Goal: Information Seeking & Learning: Learn about a topic

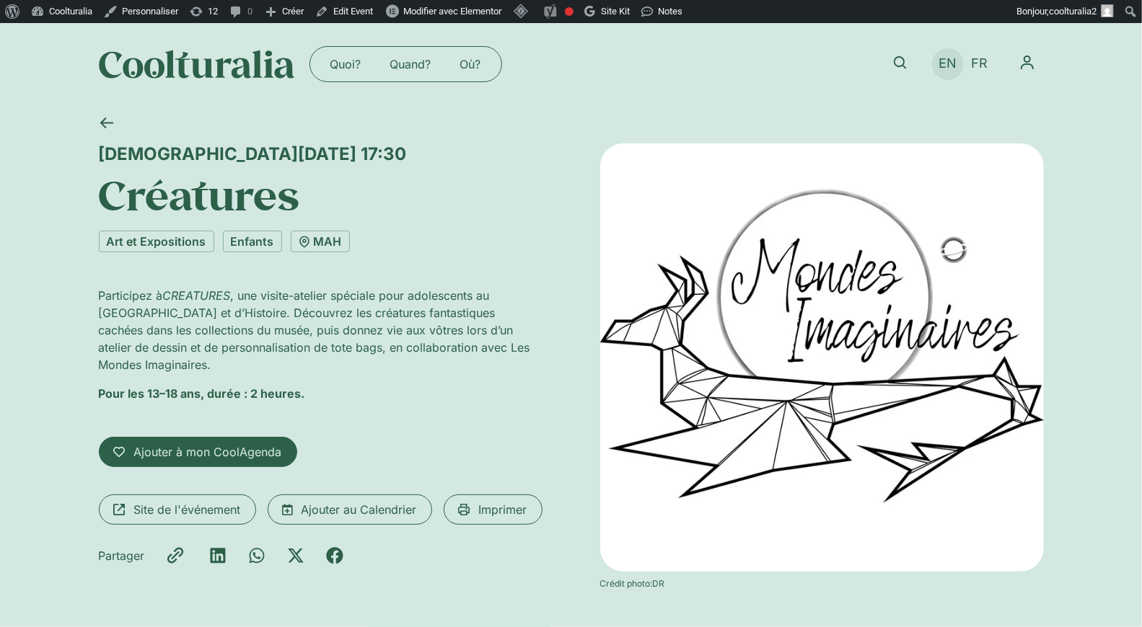
click at [944, 69] on span "EN" at bounding box center [947, 63] width 18 height 15
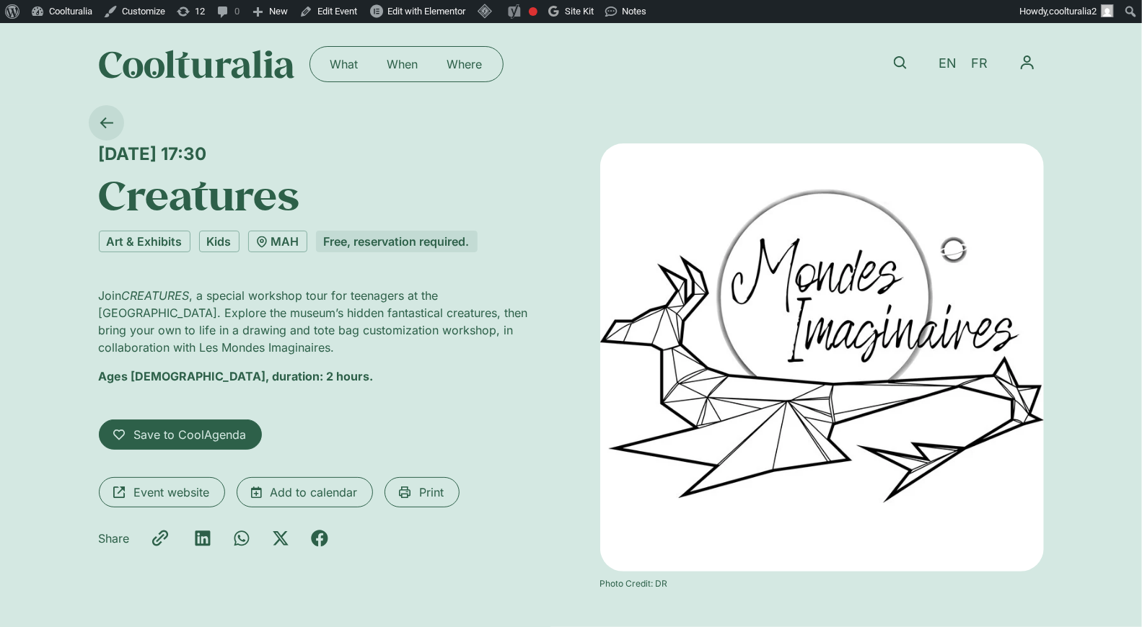
click at [107, 119] on icon at bounding box center [107, 123] width 14 height 14
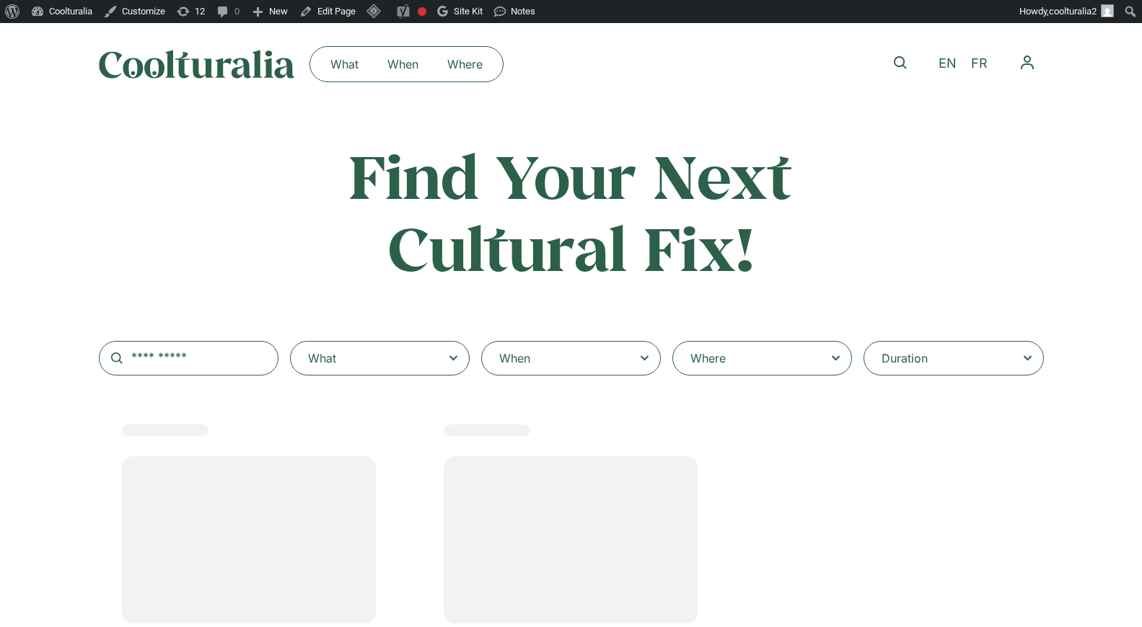
select select
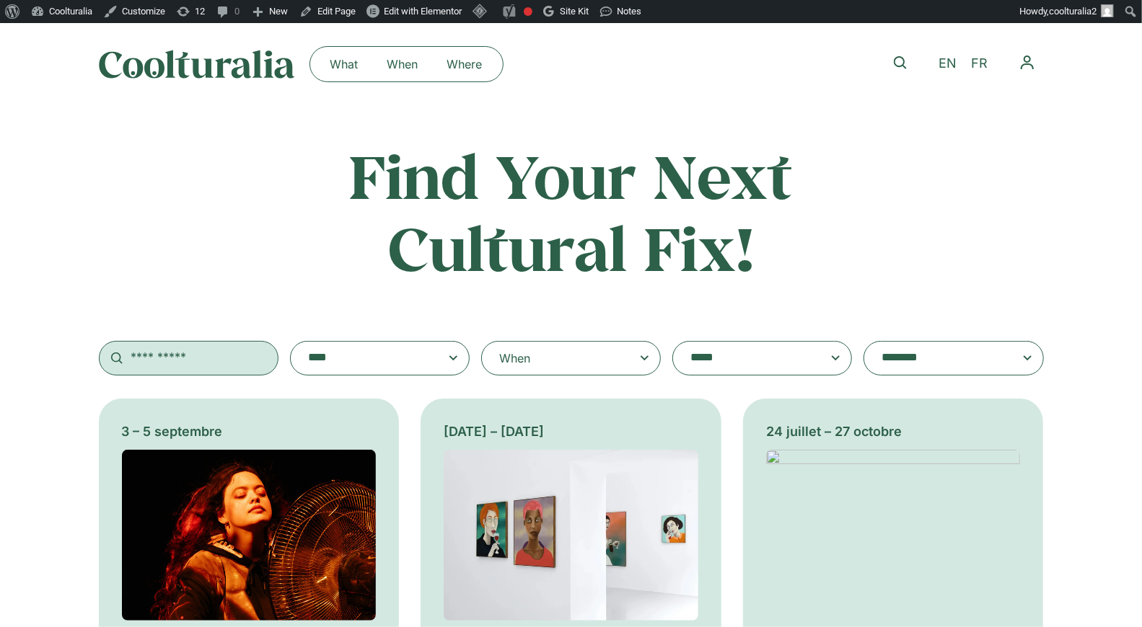
click at [213, 368] on input "text" at bounding box center [189, 358] width 180 height 35
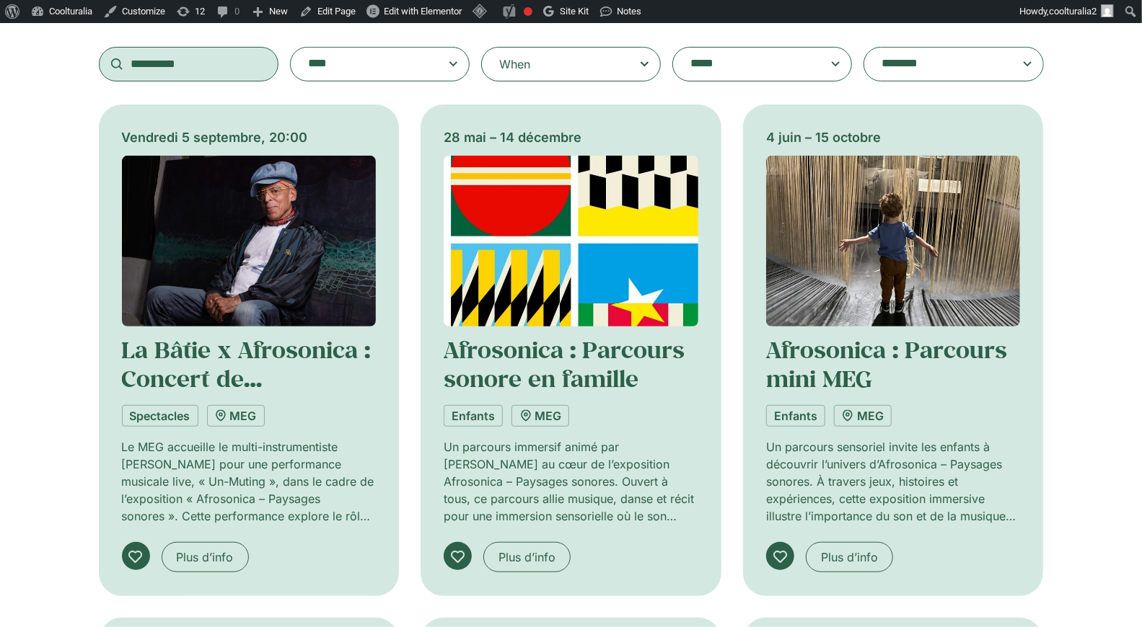
scroll to position [311, 0]
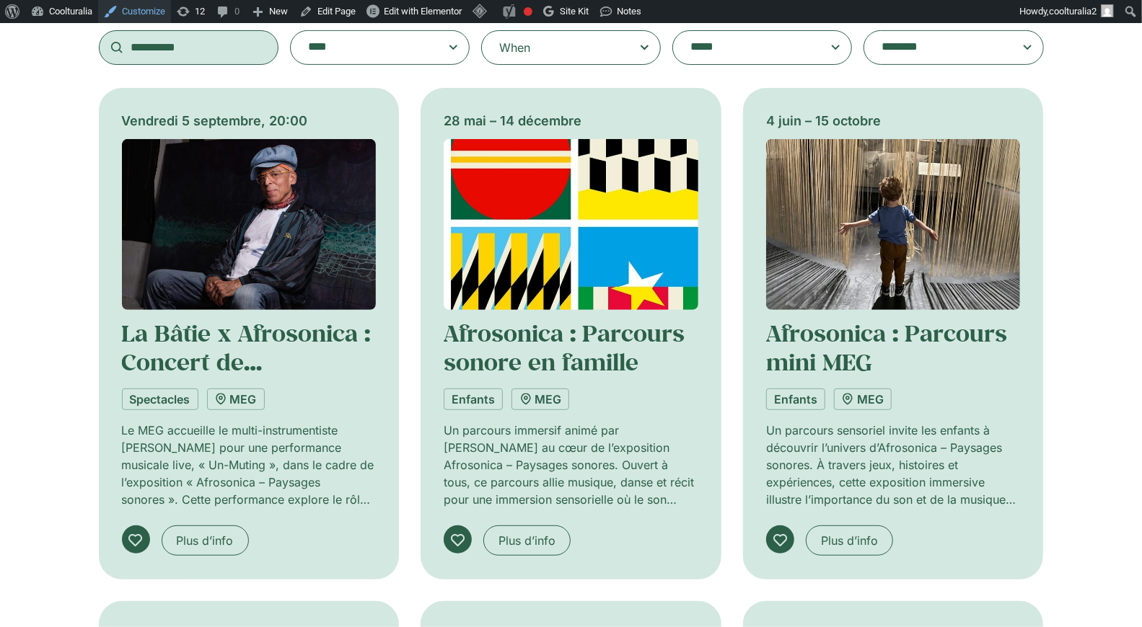
type input "**********"
click at [567, 43] on div "When" at bounding box center [571, 47] width 180 height 35
click at [0, 0] on input "When" at bounding box center [0, 0] width 0 height 0
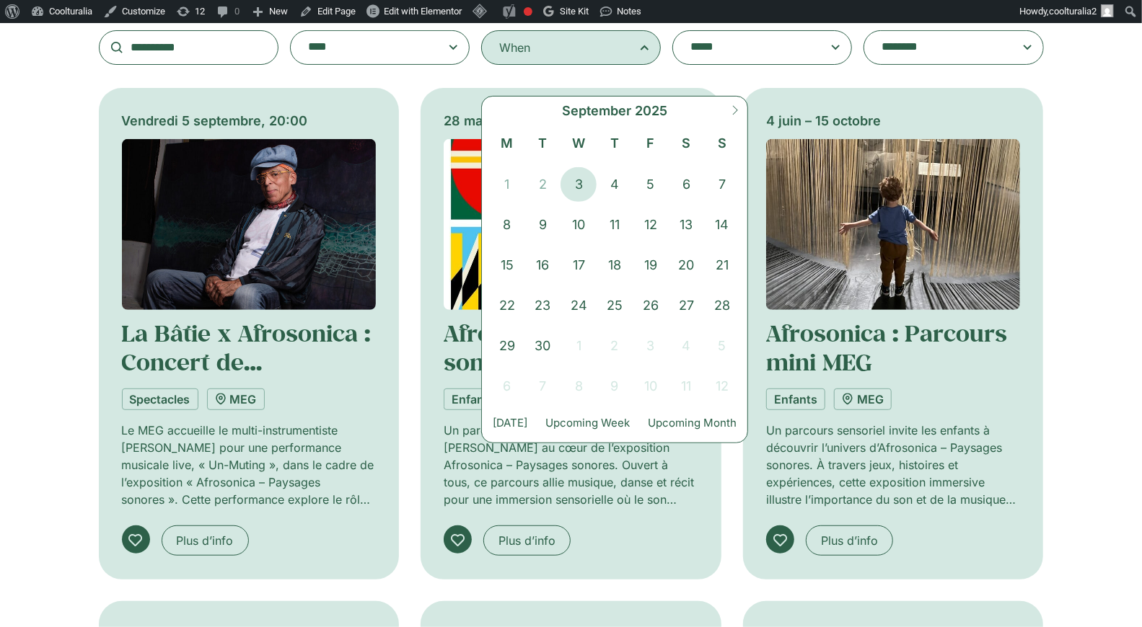
click at [735, 111] on icon at bounding box center [735, 110] width 10 height 10
select select "*"
click at [718, 304] on span "26" at bounding box center [722, 305] width 36 height 35
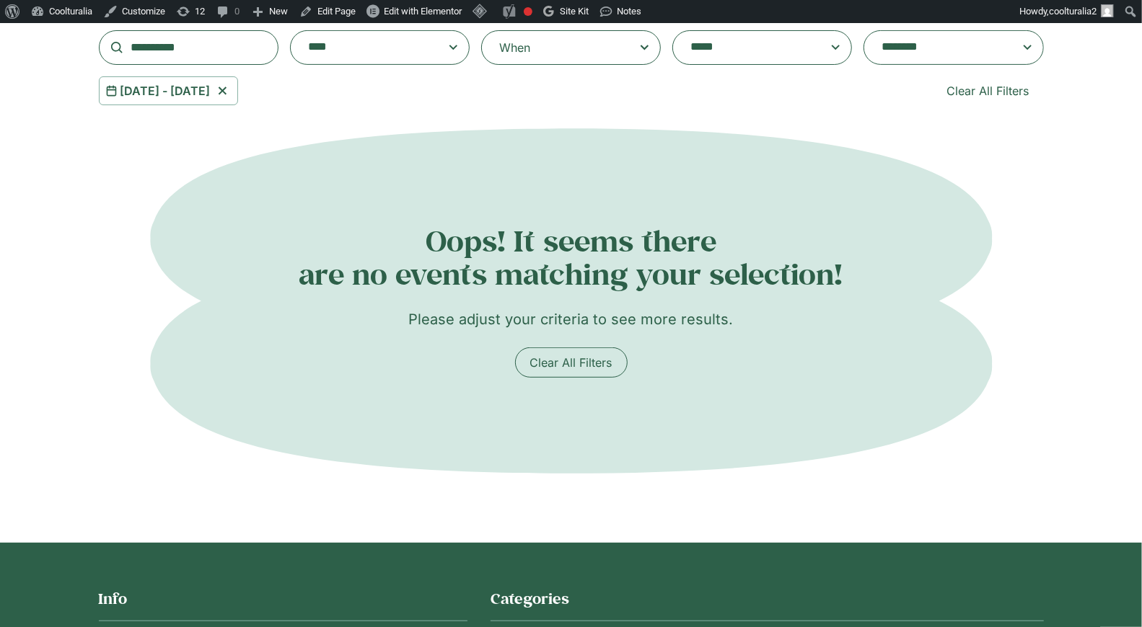
click at [232, 97] on icon at bounding box center [222, 90] width 18 height 17
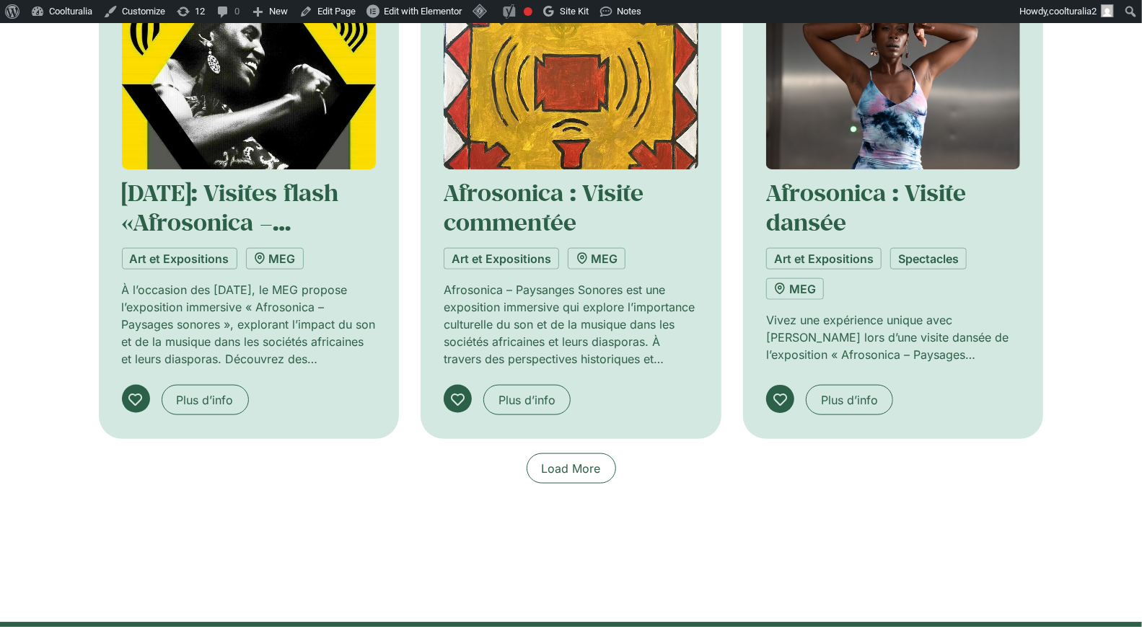
scroll to position [968, 0]
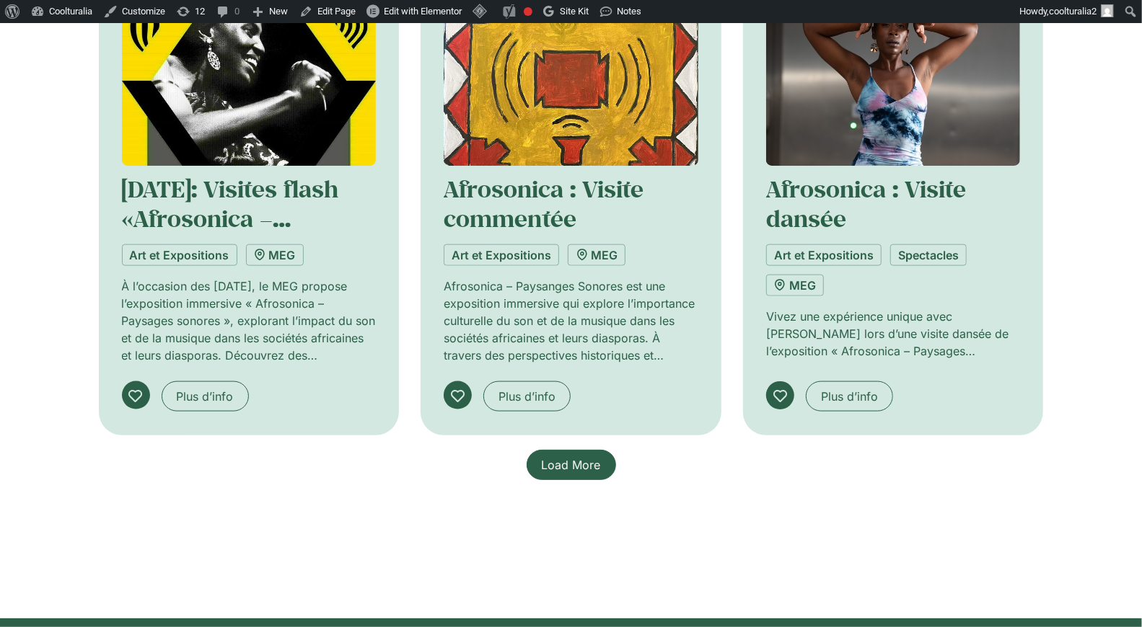
click at [586, 468] on span "Load More" at bounding box center [571, 465] width 59 height 17
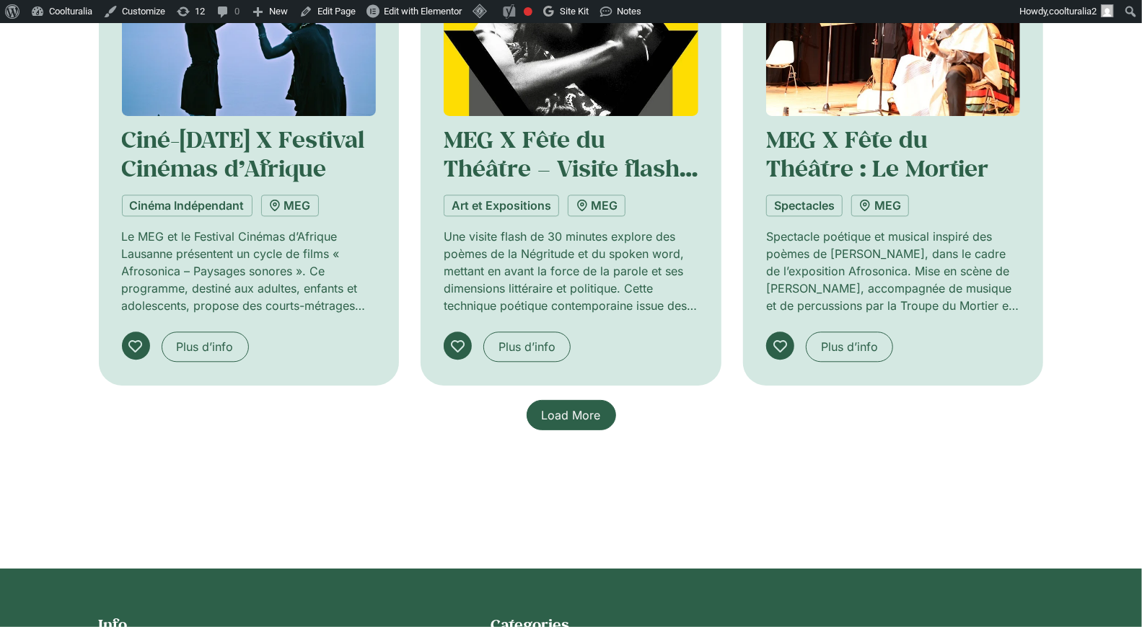
scroll to position [2177, 0]
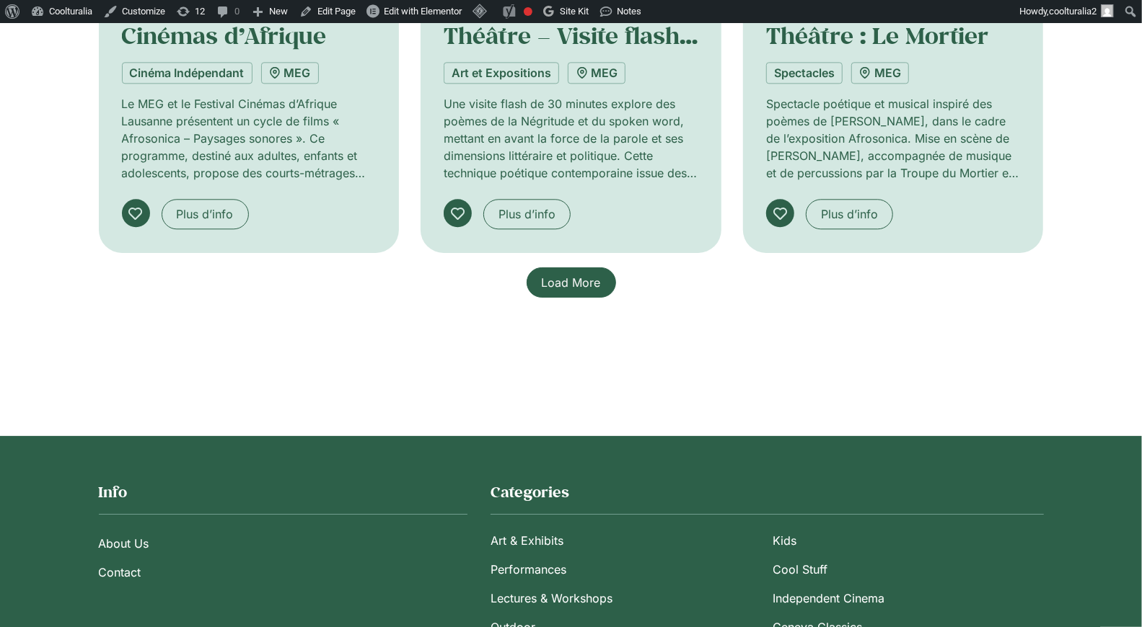
click at [581, 283] on span "Load More" at bounding box center [571, 282] width 59 height 17
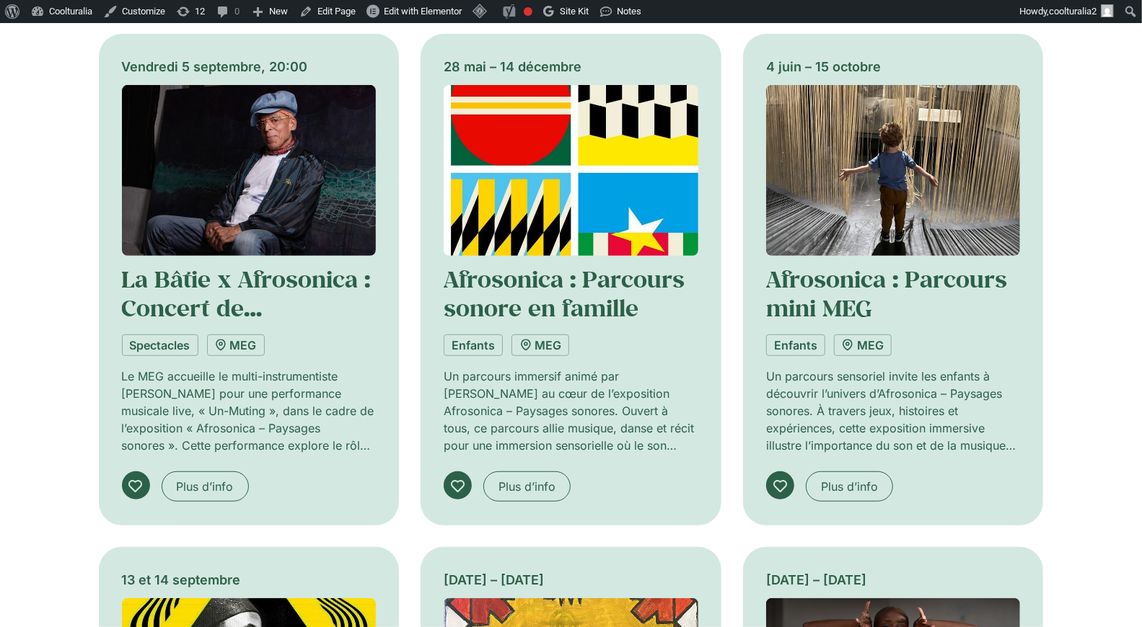
scroll to position [407, 0]
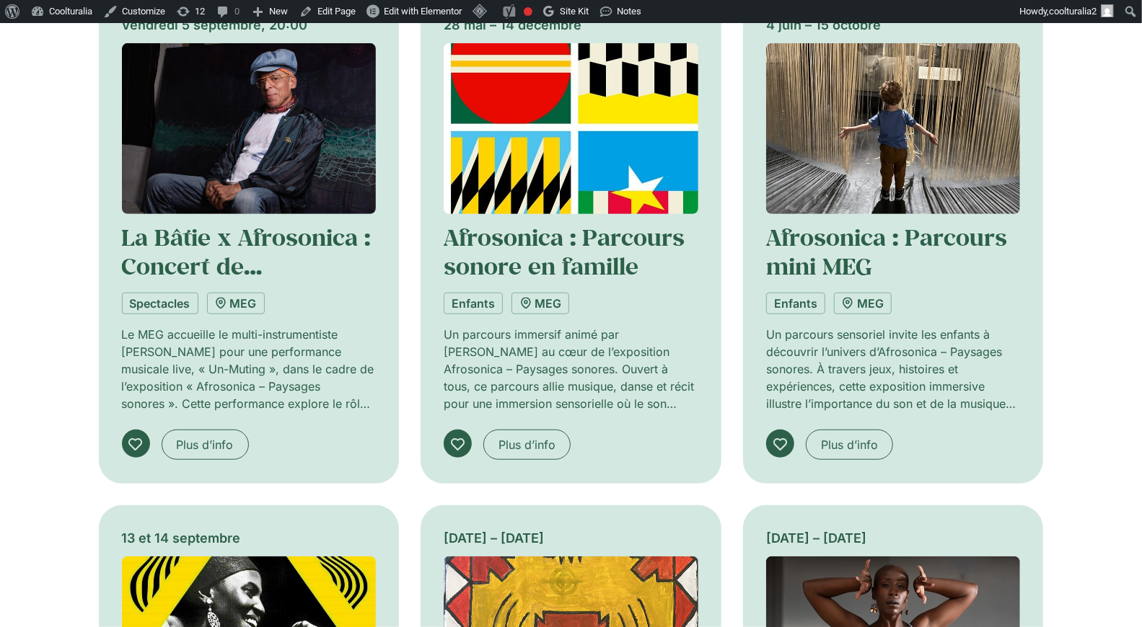
click at [565, 122] on img at bounding box center [571, 128] width 255 height 171
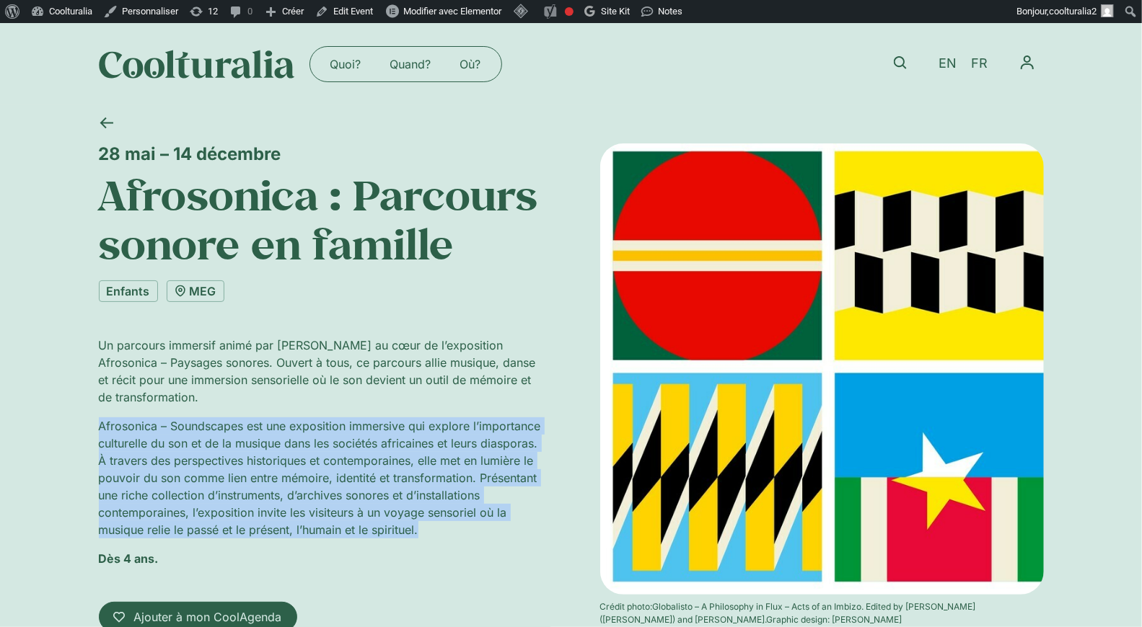
drag, startPoint x: 472, startPoint y: 534, endPoint x: 87, endPoint y: 415, distance: 402.9
click at [87, 415] on div "[DATE] – [DATE] Afrosonica : Parcours sonore en famille Enfants MEG Un parcours…" at bounding box center [571, 448] width 1142 height 687
click at [948, 58] on span "EN" at bounding box center [947, 63] width 18 height 15
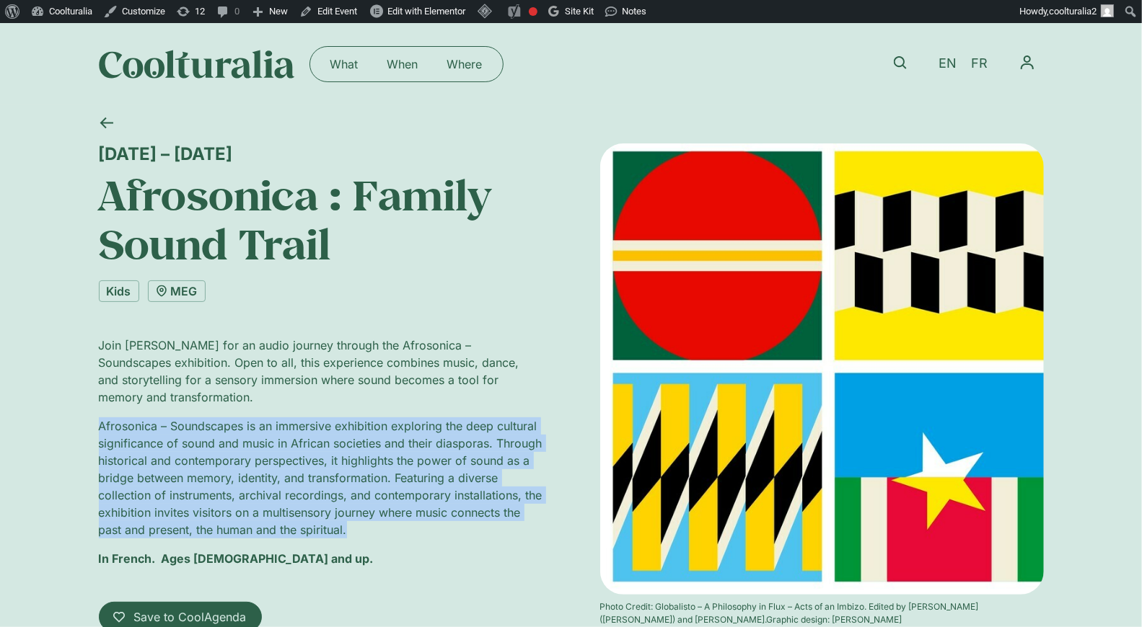
drag, startPoint x: 429, startPoint y: 531, endPoint x: 92, endPoint y: 421, distance: 354.2
click at [92, 421] on div "28 May – 14 December Afrosonica : Family Sound Trail Kids MEG Join Myriam Boucr…" at bounding box center [571, 448] width 1142 height 687
click at [981, 63] on span "FR" at bounding box center [979, 63] width 17 height 15
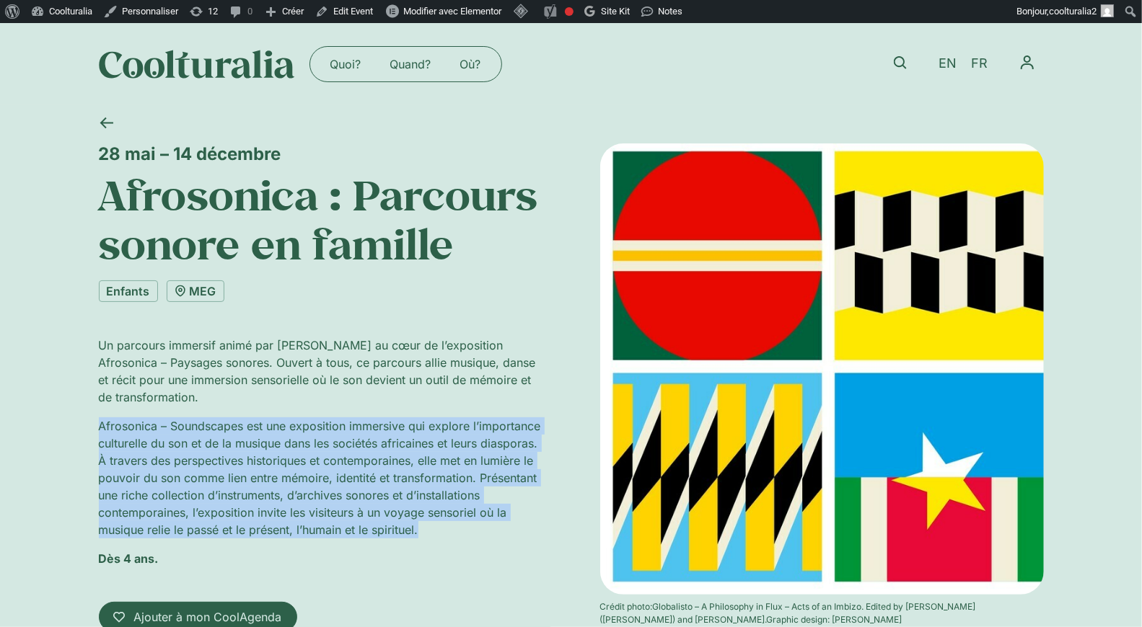
drag, startPoint x: 424, startPoint y: 528, endPoint x: 80, endPoint y: 415, distance: 362.2
click at [80, 415] on div "[DATE] – [DATE] Afrosonica : Parcours sonore en famille Enfants MEG Un parcours…" at bounding box center [571, 448] width 1142 height 687
click at [901, 56] on icon at bounding box center [900, 62] width 13 height 13
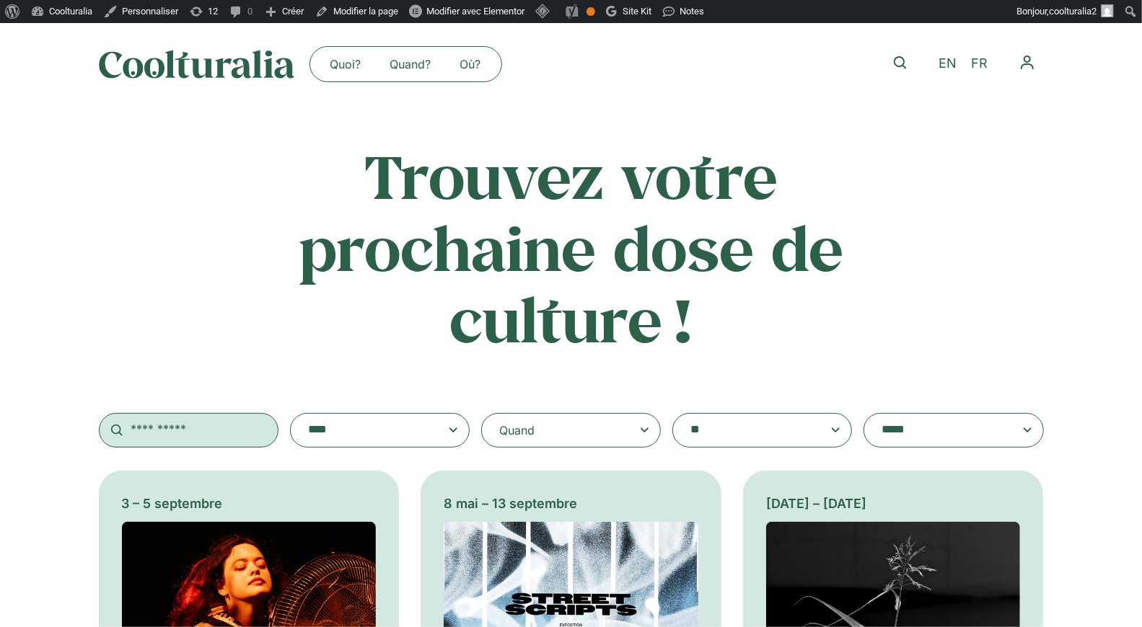
click at [205, 428] on input "text" at bounding box center [189, 430] width 180 height 35
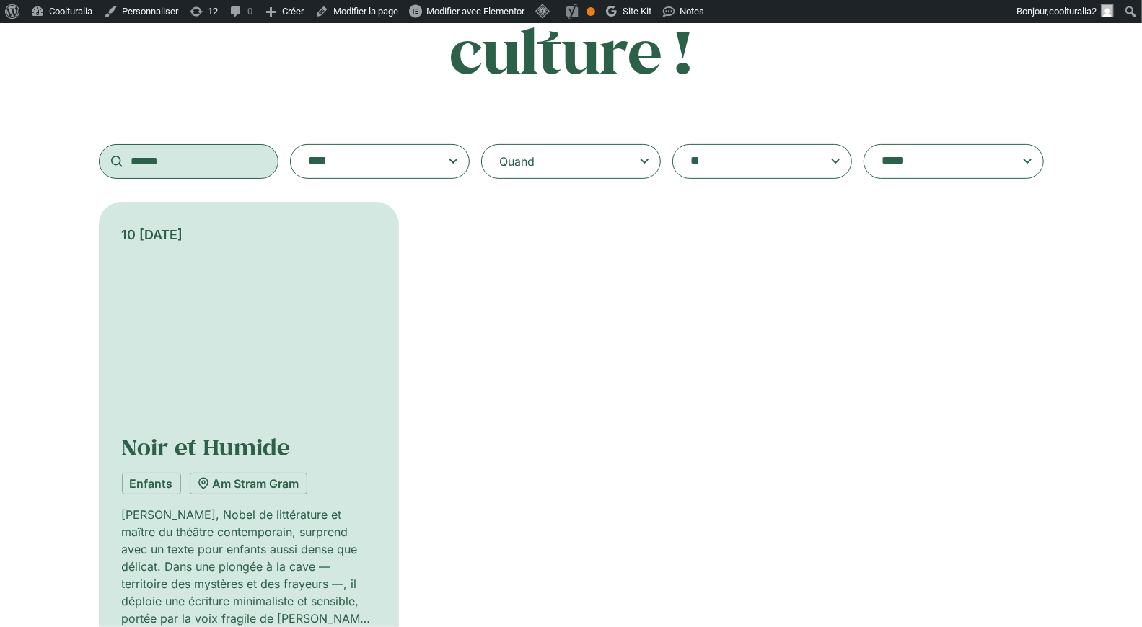
scroll to position [336, 0]
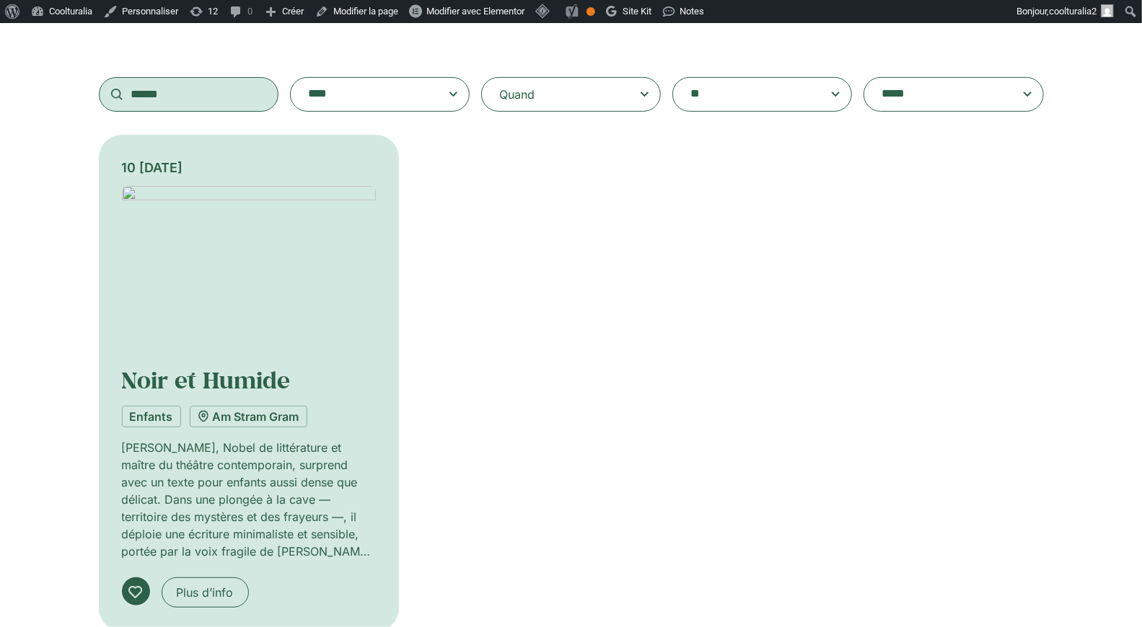
type input "******"
click at [226, 265] on img at bounding box center [249, 271] width 255 height 171
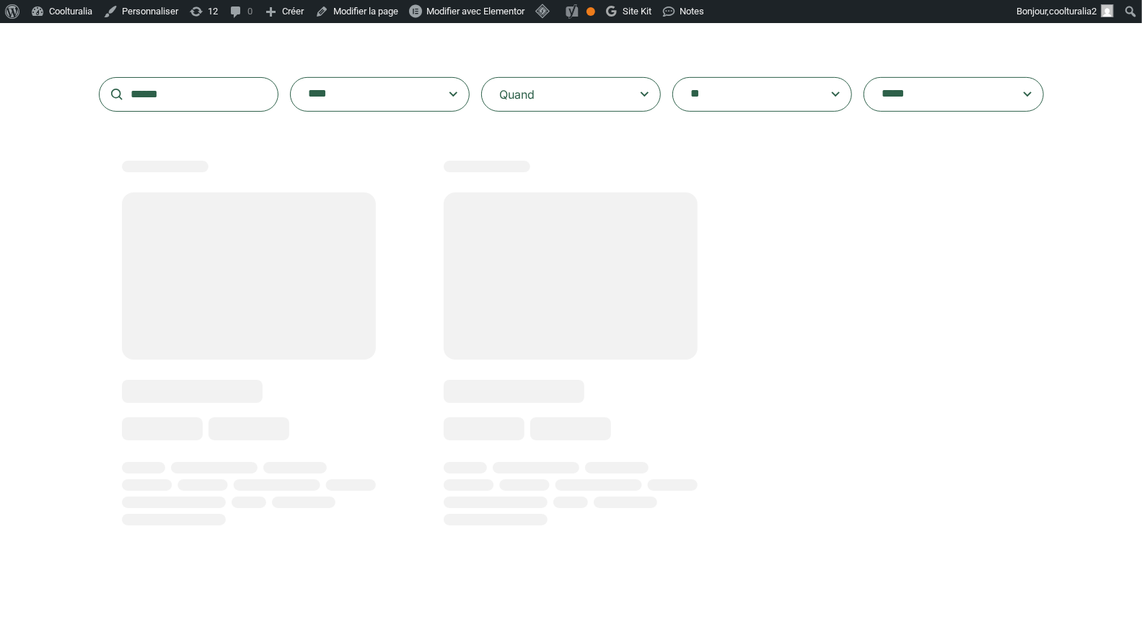
click at [996, 348] on div at bounding box center [571, 370] width 945 height 471
